Goal: Task Accomplishment & Management: Manage account settings

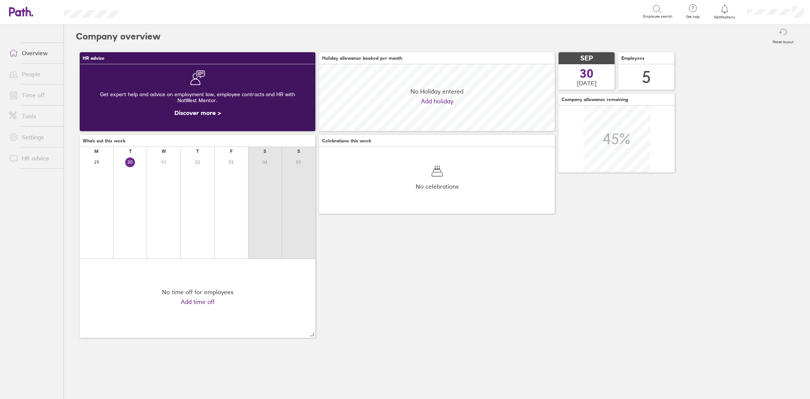
scroll to position [67, 236]
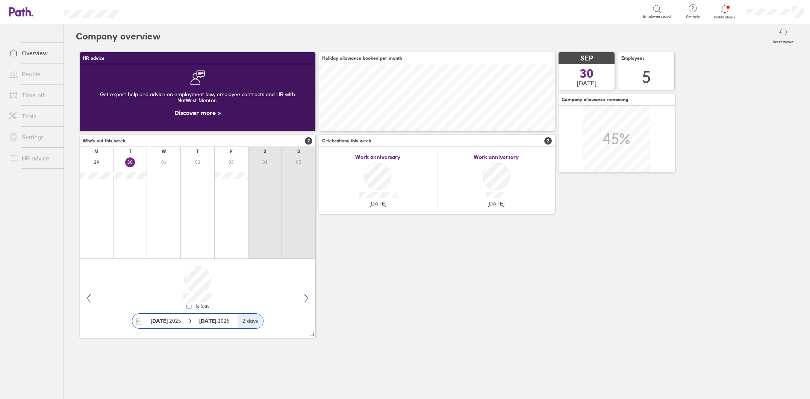
click at [498, 179] on div "Work anniversary [DATE]" at bounding box center [496, 180] width 118 height 55
click at [495, 209] on div "Work anniversary [DATE] Work anniversary [DATE]" at bounding box center [437, 180] width 236 height 67
click at [495, 200] on div "Work anniversary [DATE]" at bounding box center [496, 180] width 118 height 55
click at [548, 140] on span "2" at bounding box center [548, 141] width 8 height 8
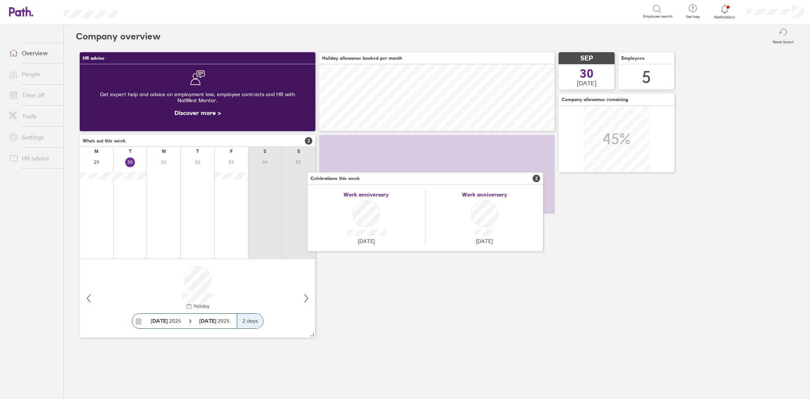
drag, startPoint x: 548, startPoint y: 140, endPoint x: 540, endPoint y: 175, distance: 36.3
click at [537, 177] on span "2" at bounding box center [536, 179] width 8 height 8
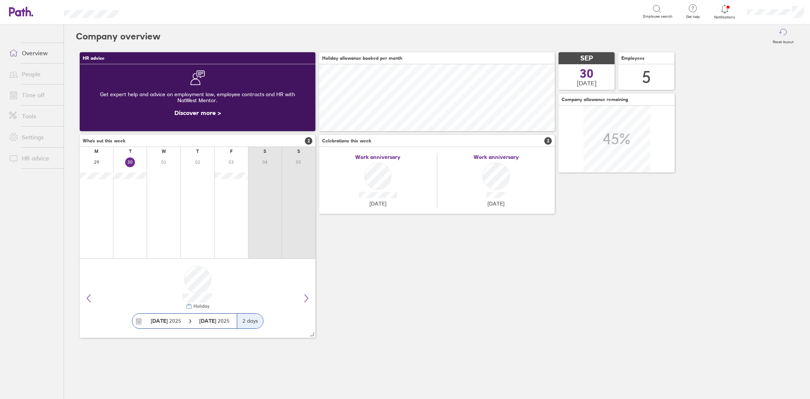
click at [40, 78] on link "People" at bounding box center [33, 74] width 60 height 15
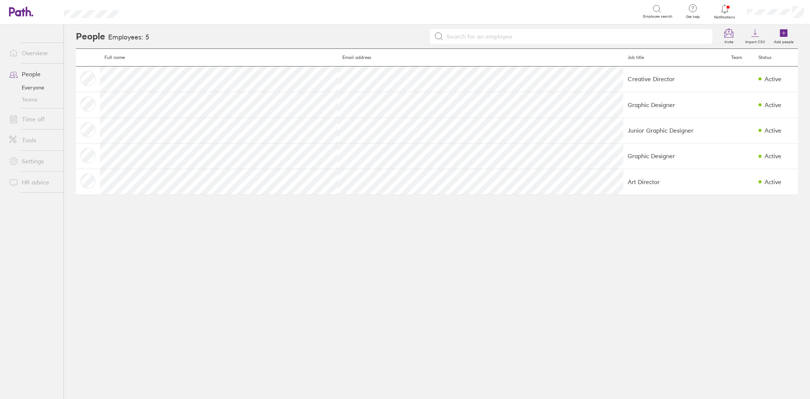
click at [41, 116] on link "Time off" at bounding box center [33, 119] width 60 height 15
